Goal: Task Accomplishment & Management: Manage account settings

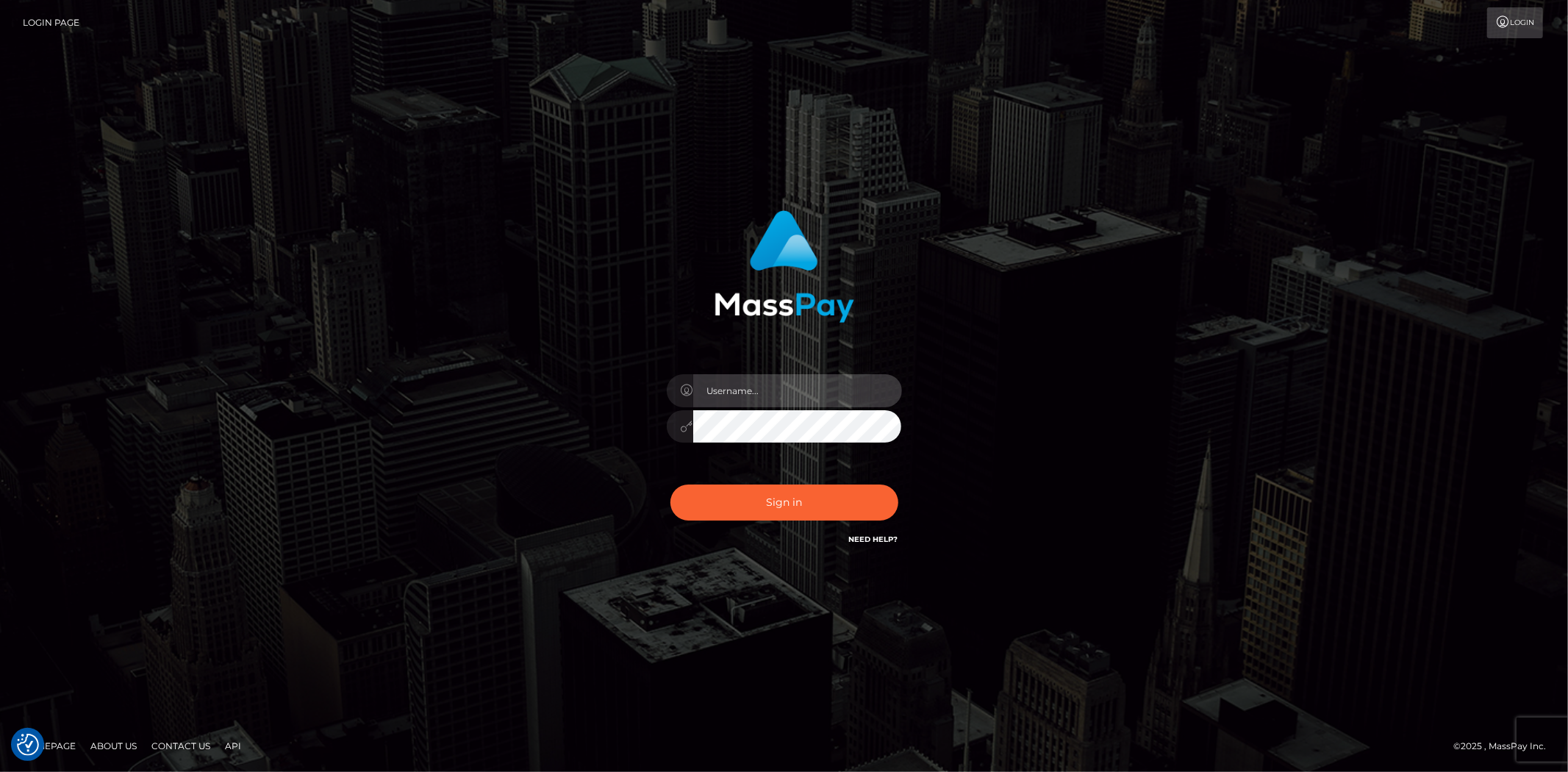
type input "Bern.Spree"
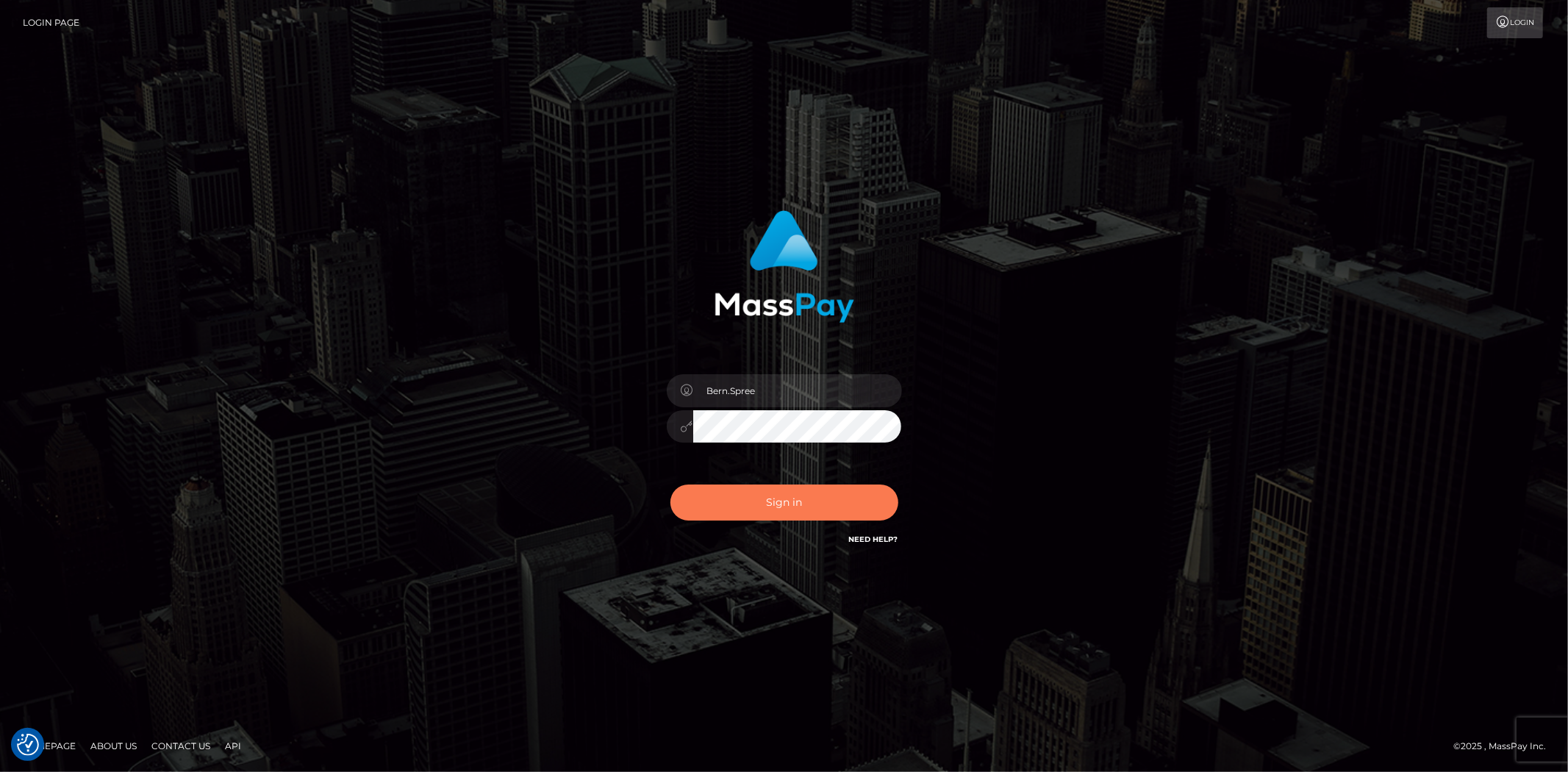
click at [774, 489] on button "Sign in" at bounding box center [784, 502] width 228 height 36
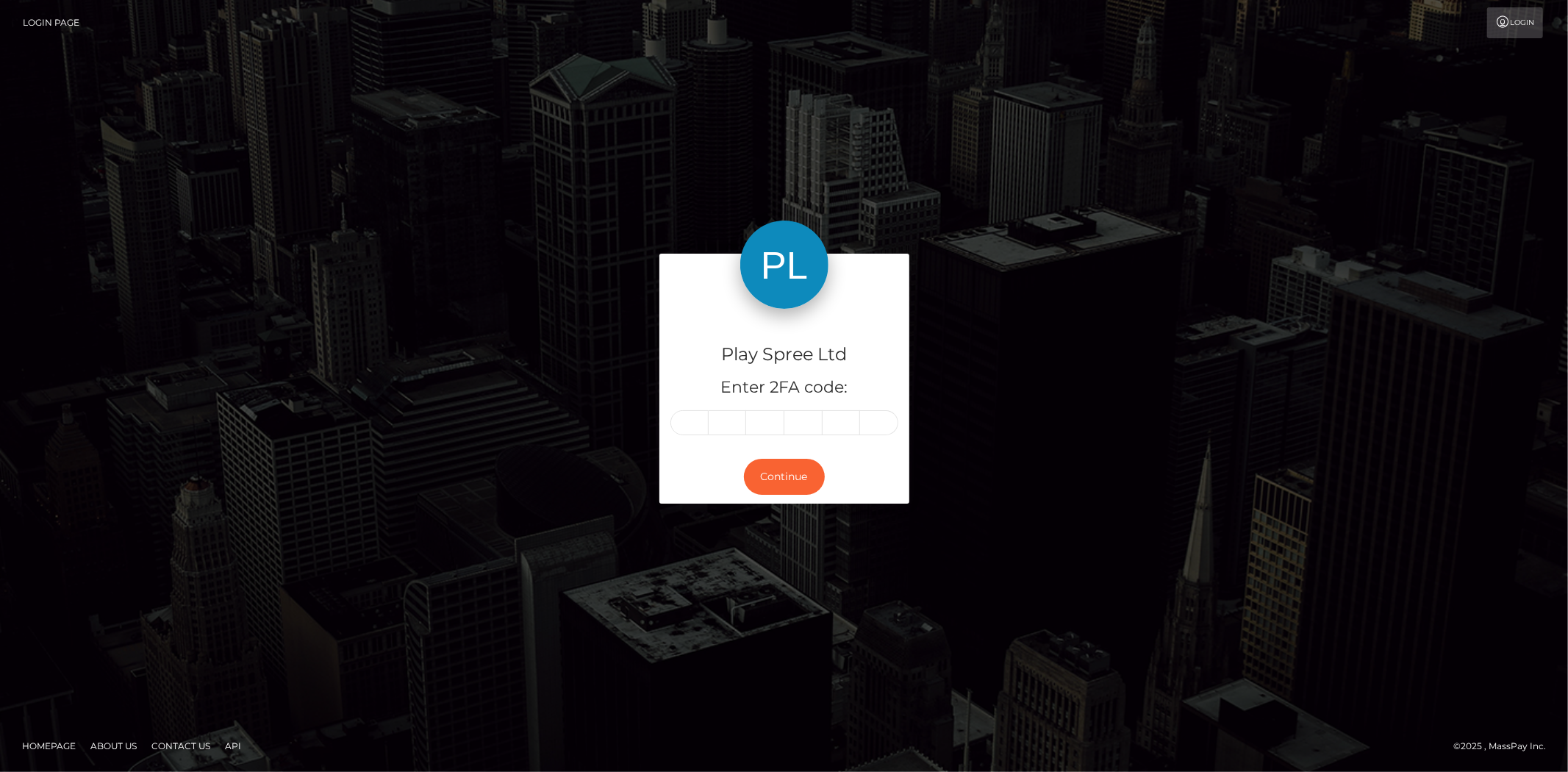
click at [607, 408] on div "Play Spree Ltd Enter 2FA code: Continue" at bounding box center [784, 385] width 838 height 264
click at [677, 427] on input "text" at bounding box center [690, 422] width 38 height 25
type input "9"
type input "1"
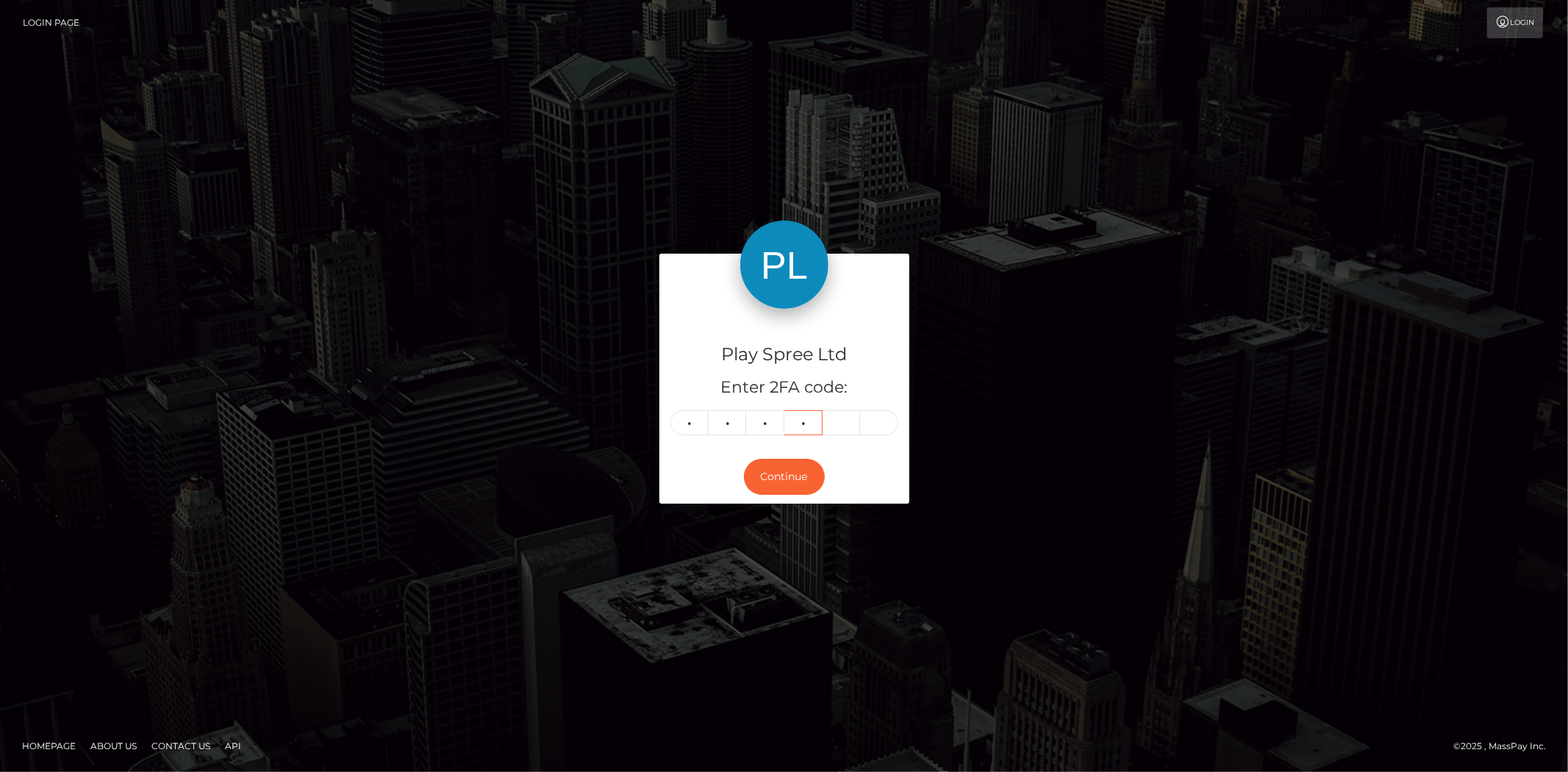
type input "6"
type input "0"
type input "9"
type input "1"
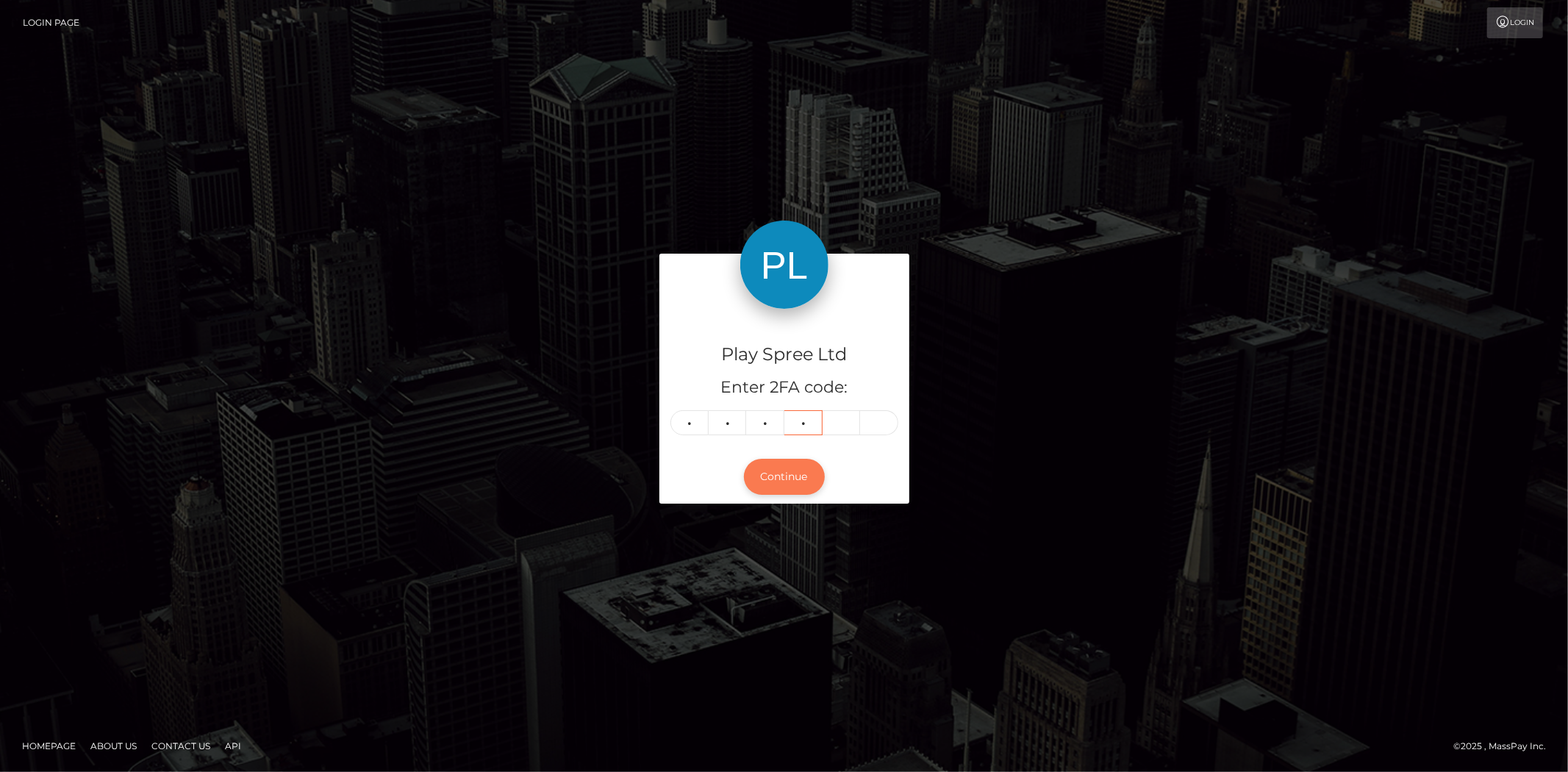
type input "6"
type input "0"
type input "7"
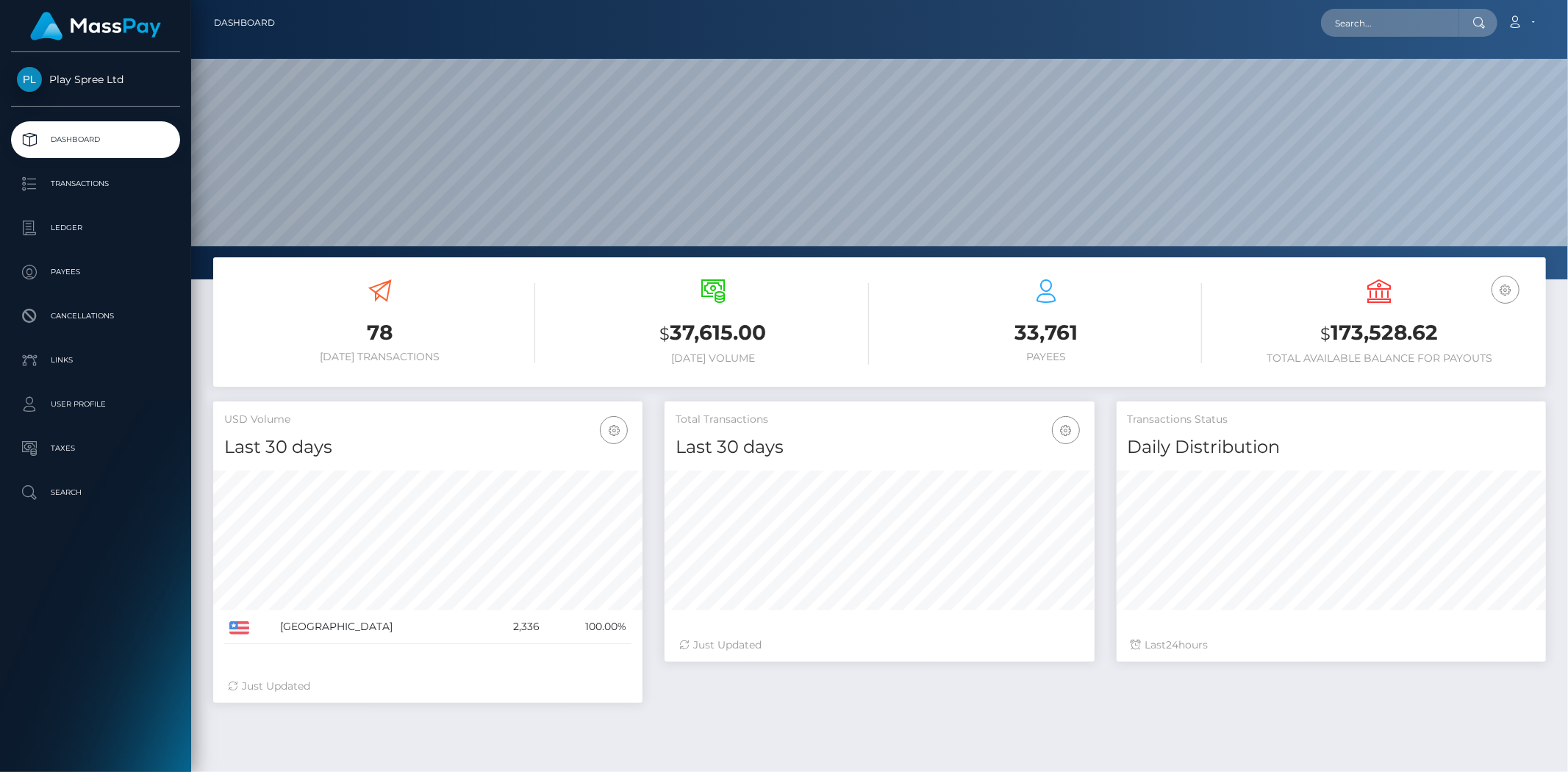
scroll to position [261, 429]
drag, startPoint x: 1331, startPoint y: 328, endPoint x: 1446, endPoint y: 322, distance: 115.2
click at [1446, 322] on h3 "$ 173,528.62" at bounding box center [1379, 333] width 311 height 30
copy h3 "173,528.62"
